Goal: Find specific page/section: Find specific page/section

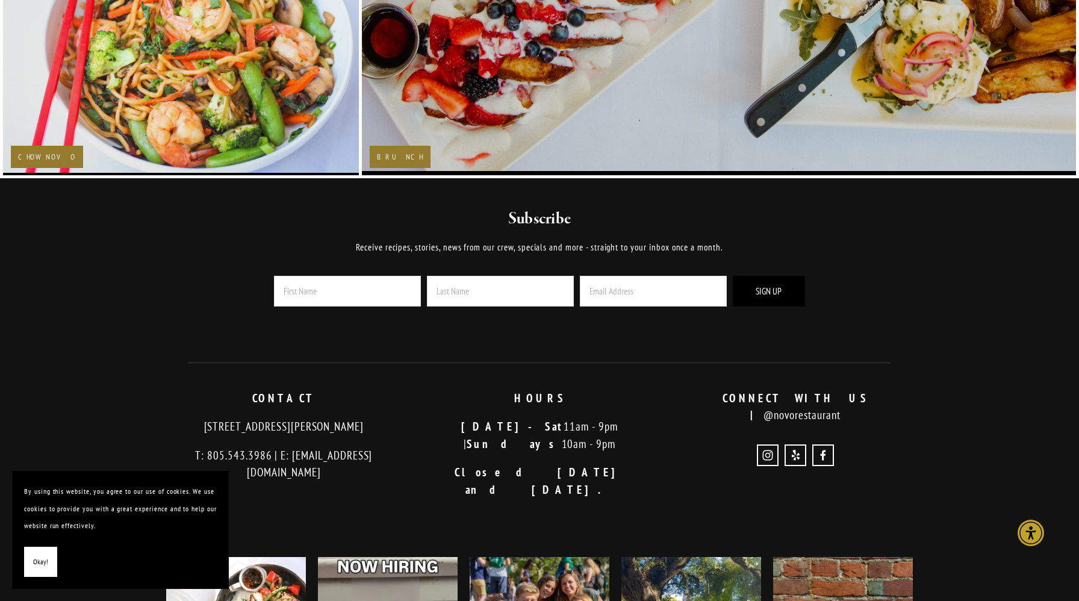
scroll to position [2809, 0]
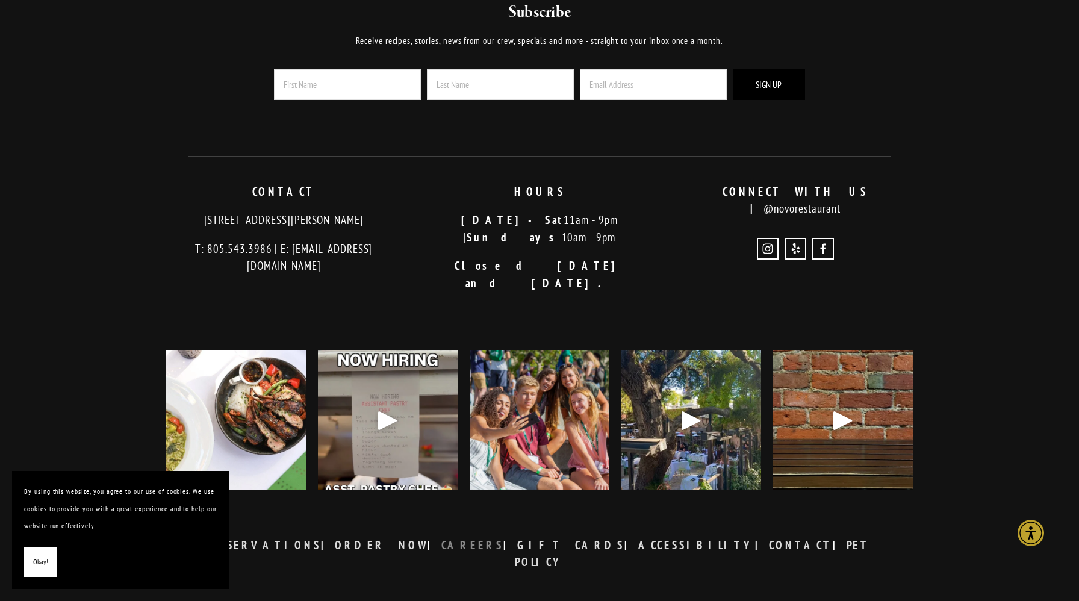
click at [479, 538] on strong "CAREERS" at bounding box center [472, 545] width 63 height 14
